Goal: Browse casually

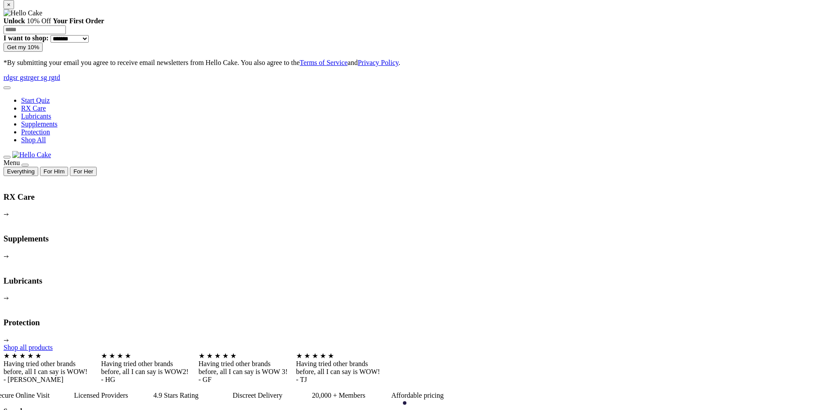
click at [7, 157] on icon at bounding box center [7, 157] width 0 height 0
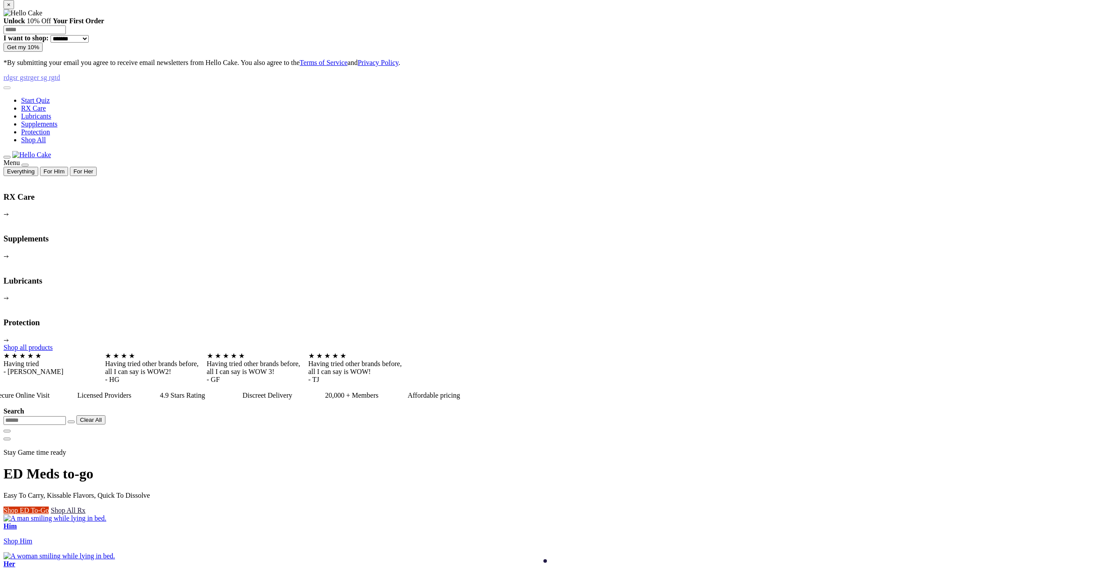
click at [11, 156] on button at bounding box center [7, 157] width 7 height 3
click at [7, 157] on span at bounding box center [7, 157] width 0 height 0
drag, startPoint x: 42, startPoint y: 309, endPoint x: 87, endPoint y: 312, distance: 44.9
click at [7, 157] on span at bounding box center [7, 157] width 0 height 0
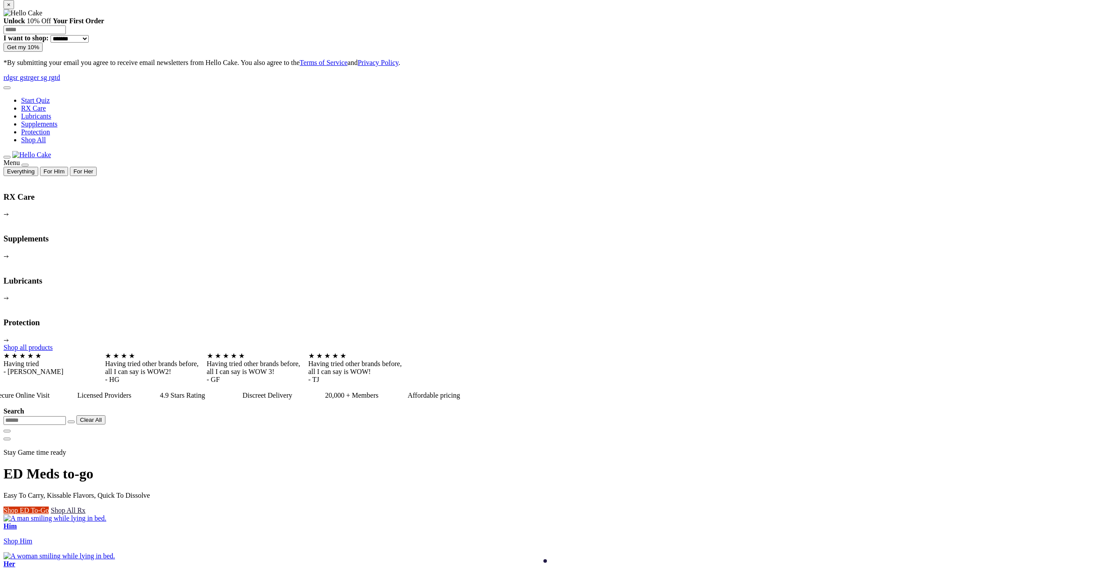
click at [11, 156] on button at bounding box center [7, 157] width 7 height 3
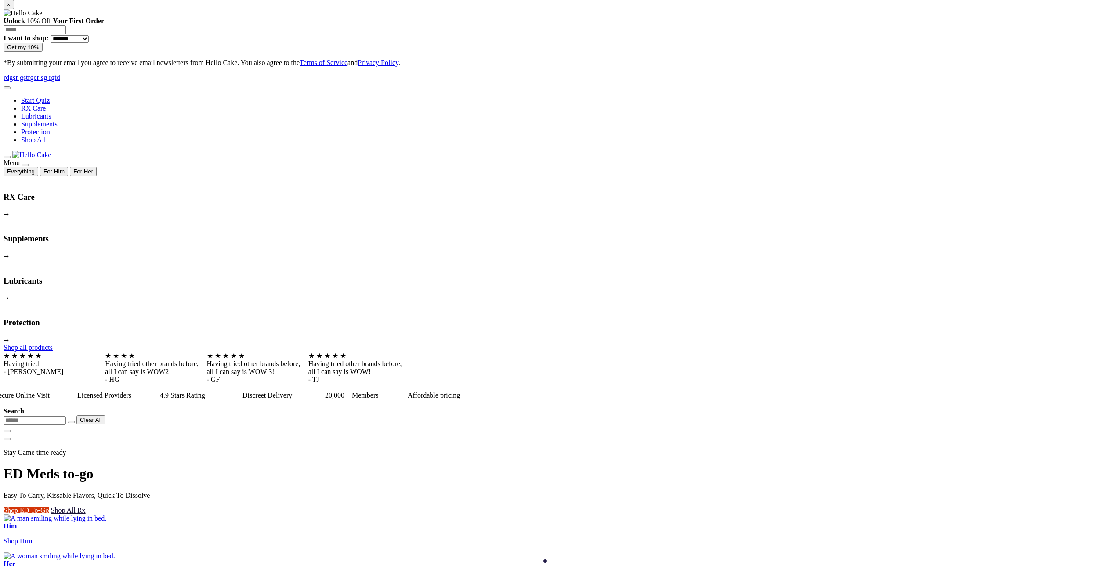
click at [7, 157] on icon at bounding box center [7, 157] width 0 height 0
